Goal: Task Accomplishment & Management: Use online tool/utility

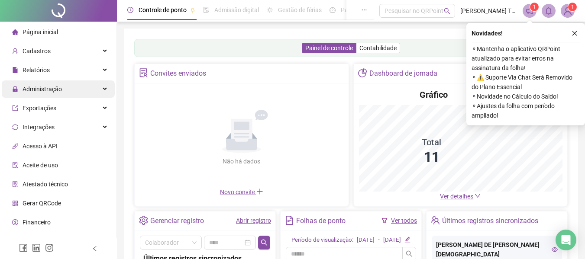
click at [75, 86] on div "Administração" at bounding box center [58, 89] width 113 height 17
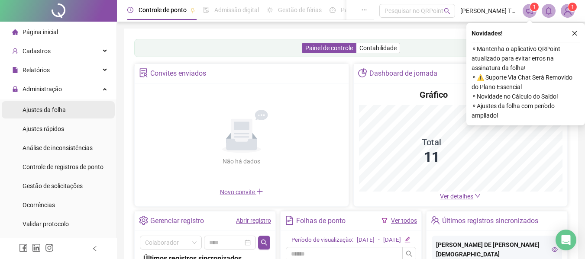
click at [77, 106] on li "Ajustes da folha" at bounding box center [58, 109] width 113 height 17
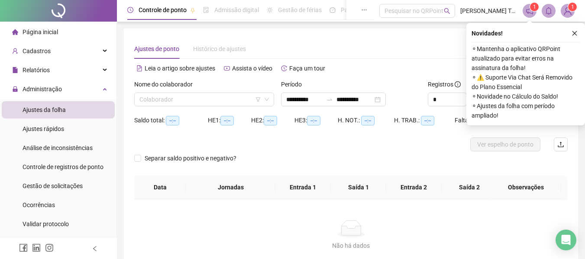
type input "**********"
click at [232, 100] on input "search" at bounding box center [200, 99] width 122 height 13
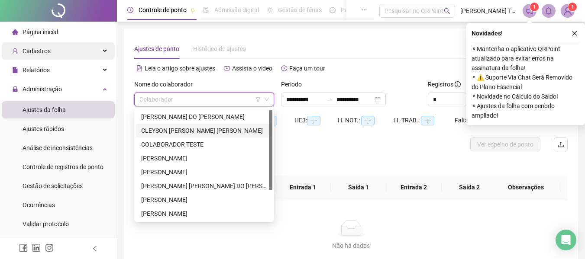
click at [58, 52] on div "Cadastros" at bounding box center [58, 50] width 113 height 17
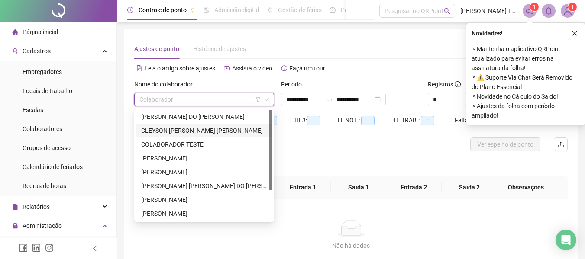
click at [216, 100] on input "search" at bounding box center [200, 99] width 122 height 13
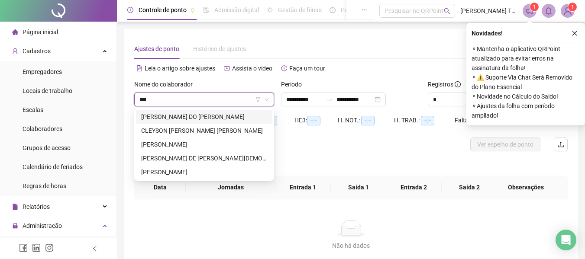
type input "****"
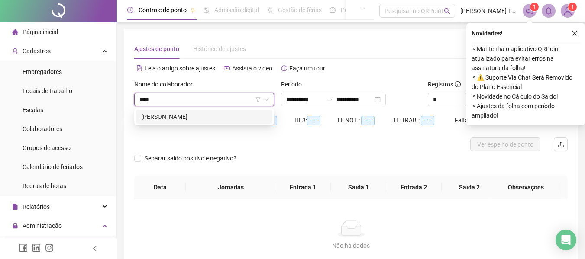
click at [211, 119] on div "[PERSON_NAME]" at bounding box center [204, 117] width 126 height 10
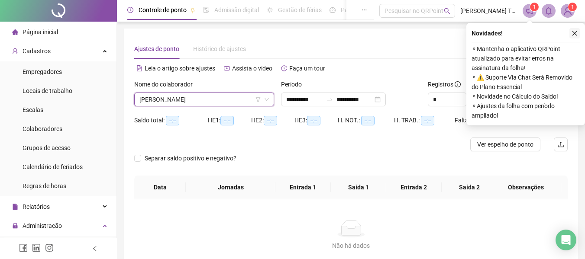
click at [578, 35] on button "button" at bounding box center [574, 33] width 10 height 10
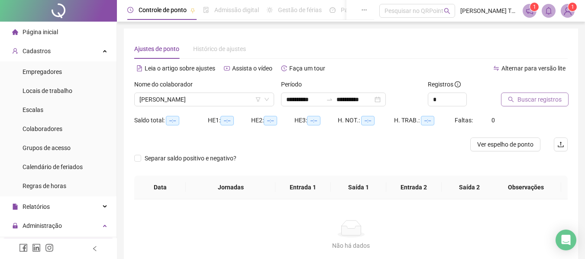
click at [523, 100] on span "Buscar registros" at bounding box center [539, 100] width 44 height 10
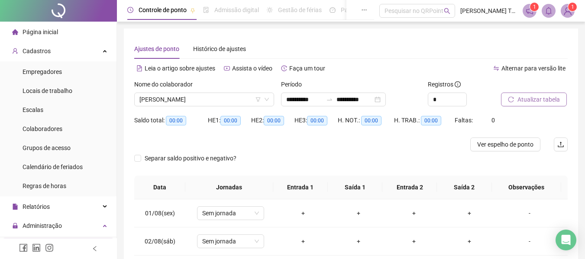
drag, startPoint x: 43, startPoint y: 26, endPoint x: 52, endPoint y: 34, distance: 12.0
click at [42, 26] on div "Página inicial" at bounding box center [35, 31] width 46 height 17
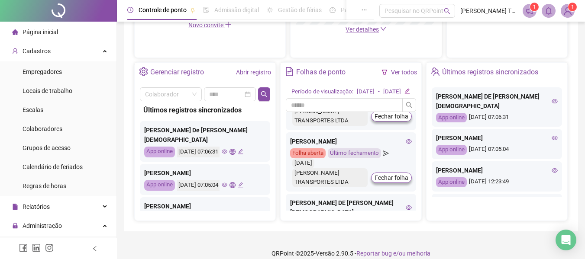
scroll to position [390, 0]
click at [406, 144] on icon "eye" at bounding box center [409, 141] width 6 height 6
click at [57, 124] on div "Colaboradores" at bounding box center [43, 128] width 40 height 17
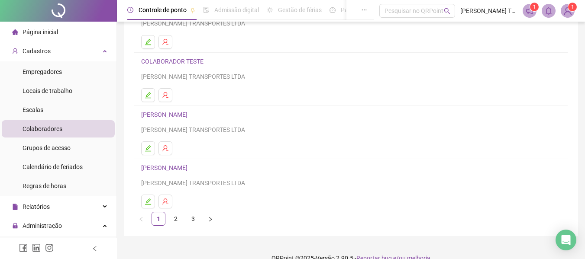
scroll to position [159, 0]
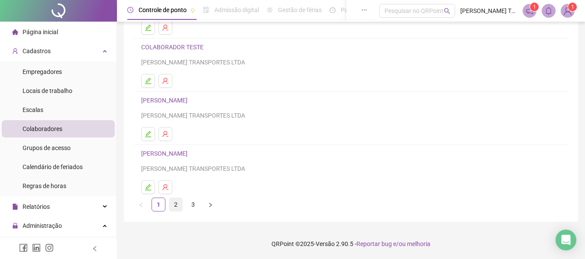
click at [176, 204] on link "2" at bounding box center [175, 204] width 13 height 13
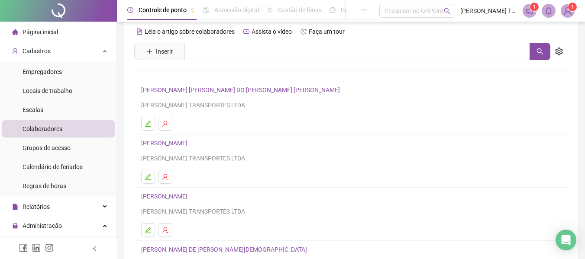
scroll to position [43, 0]
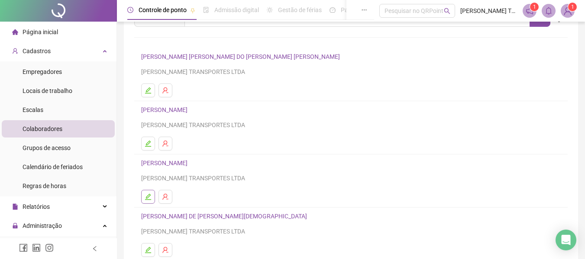
click at [149, 191] on button "button" at bounding box center [148, 197] width 14 height 14
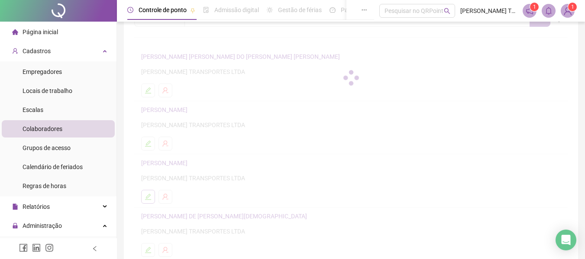
scroll to position [48, 0]
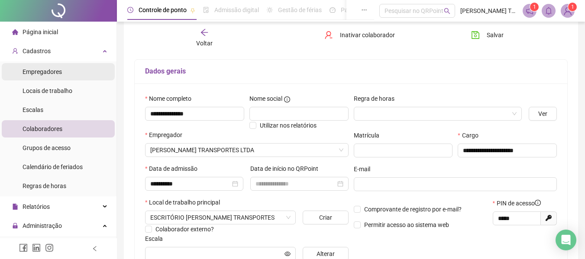
click at [52, 74] on span "Empregadores" at bounding box center [42, 71] width 39 height 7
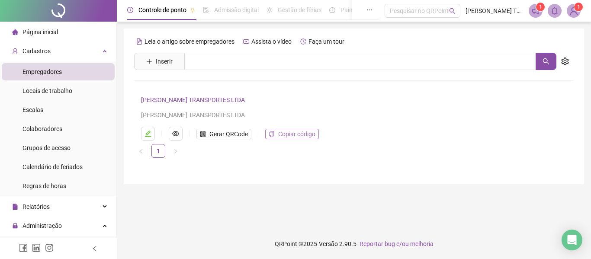
click at [302, 137] on span "Copiar código" at bounding box center [296, 134] width 37 height 10
